Goal: Find specific page/section: Find specific page/section

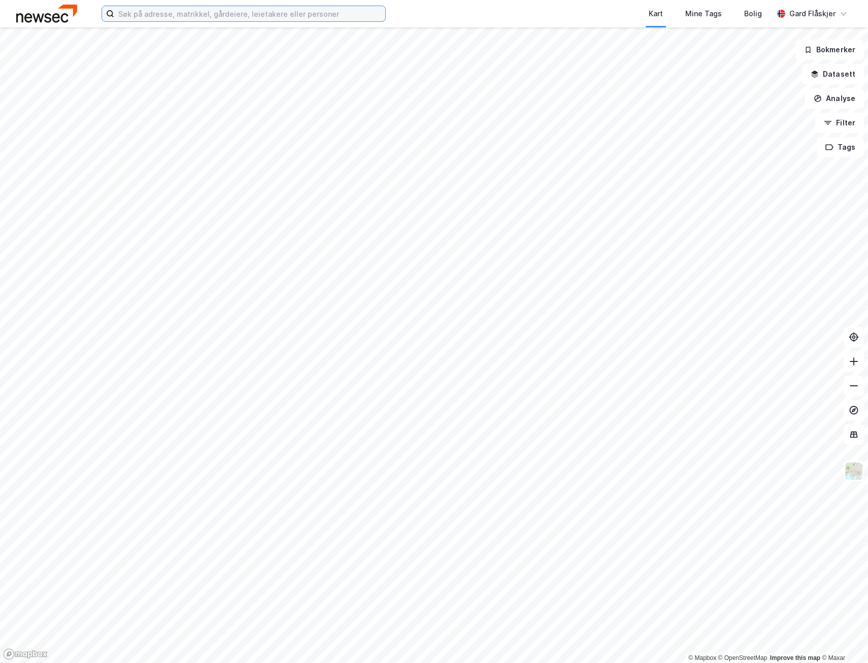
click at [187, 17] on input at bounding box center [249, 13] width 271 height 15
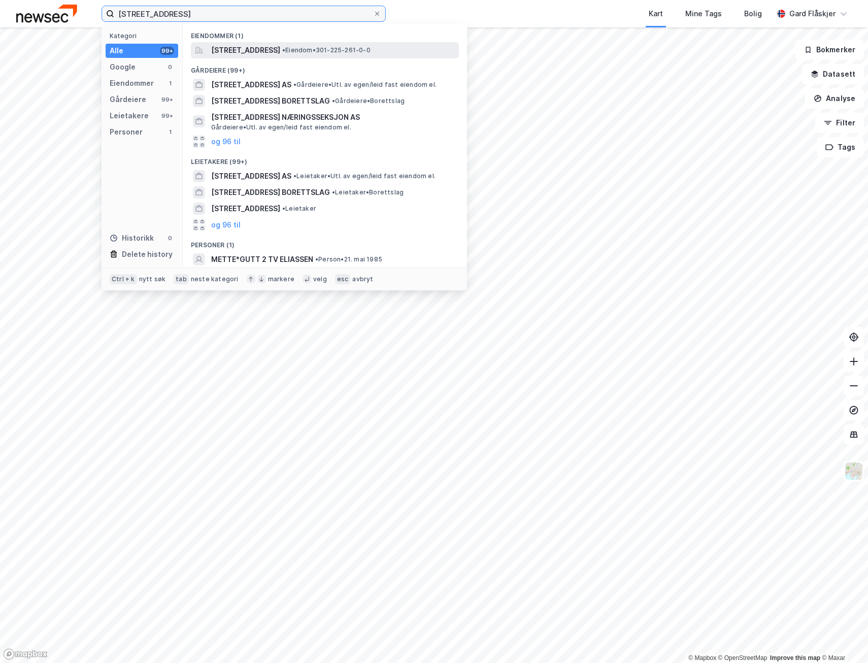
type input "[STREET_ADDRESS]"
click at [237, 48] on span "[STREET_ADDRESS]" at bounding box center [245, 50] width 69 height 12
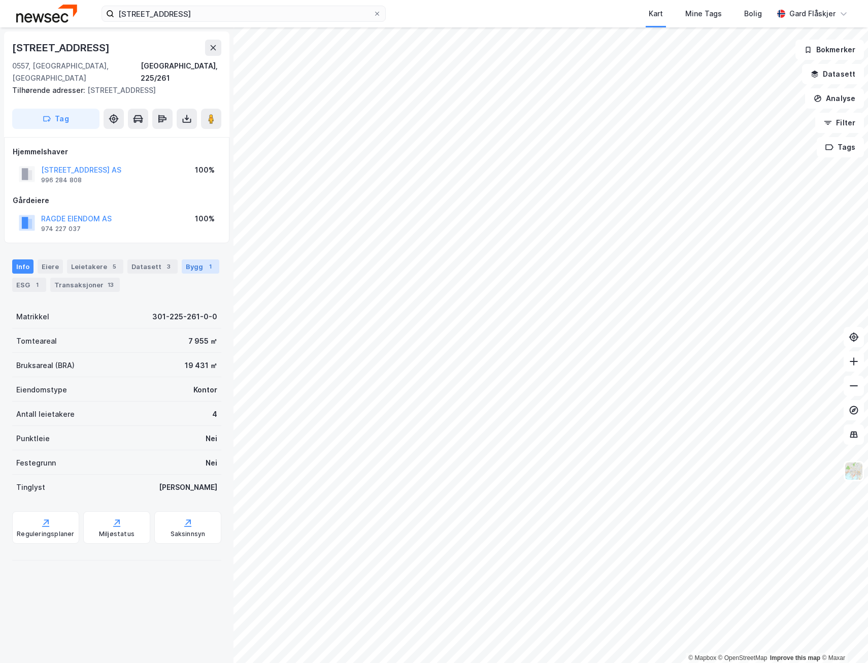
click at [206, 260] on div "Bygg 1" at bounding box center [201, 267] width 38 height 14
